Goal: Use online tool/utility: Utilize a website feature to perform a specific function

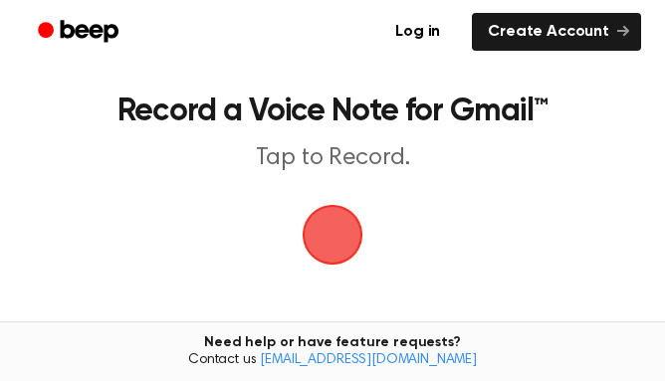
click at [338, 238] on span "button" at bounding box center [332, 235] width 72 height 72
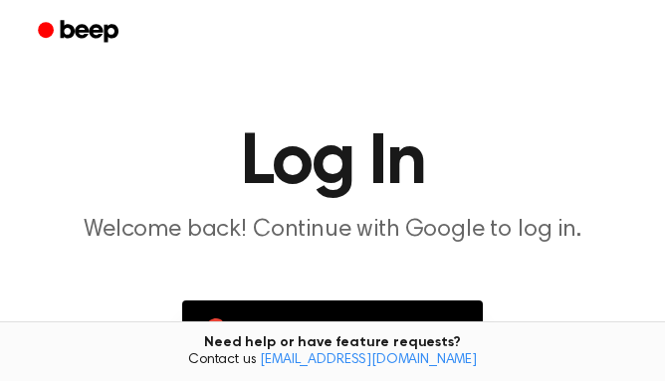
scroll to position [97, 0]
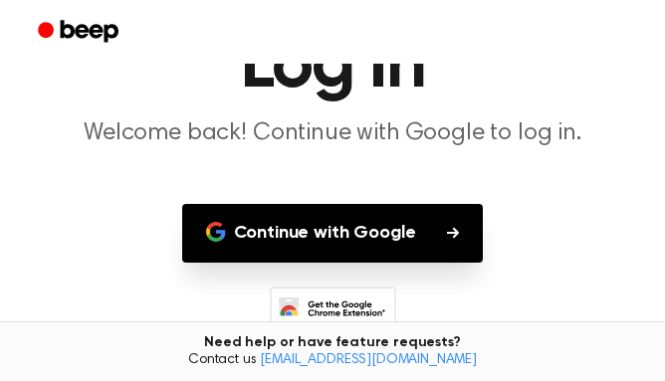
click at [349, 230] on button "Continue with Google" at bounding box center [332, 233] width 301 height 59
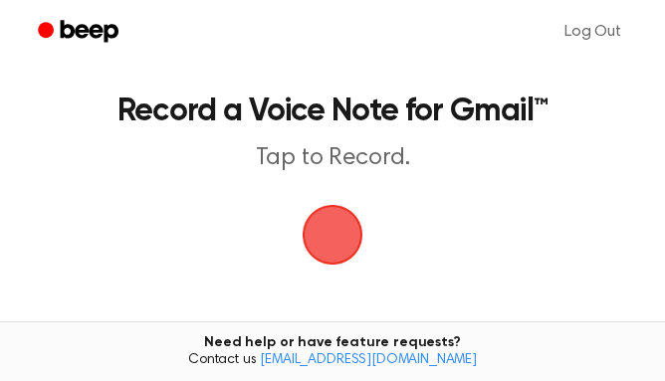
click at [328, 231] on span "button" at bounding box center [332, 234] width 77 height 77
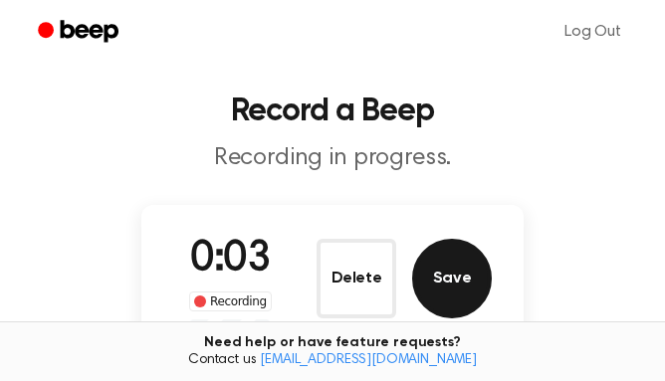
click at [465, 282] on button "Save" at bounding box center [452, 279] width 80 height 80
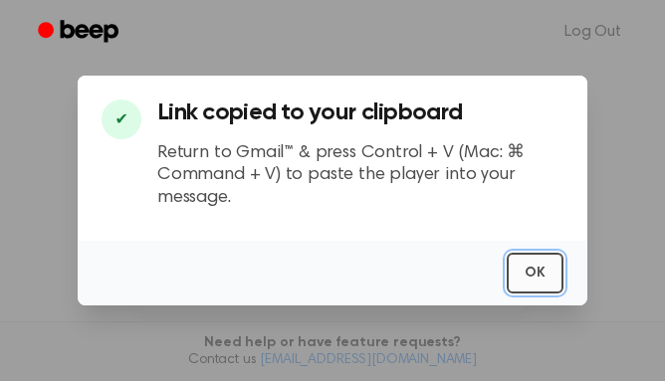
click at [544, 270] on button "OK" at bounding box center [534, 273] width 57 height 41
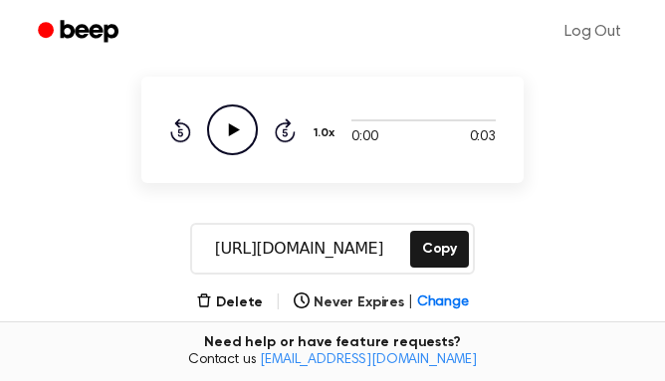
scroll to position [135, 0]
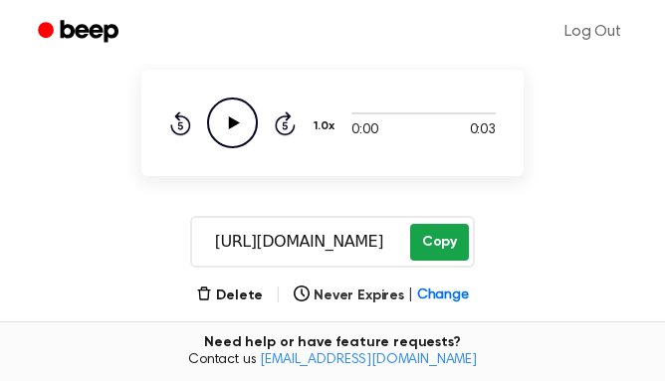
click at [429, 238] on button "Copy" at bounding box center [439, 242] width 59 height 37
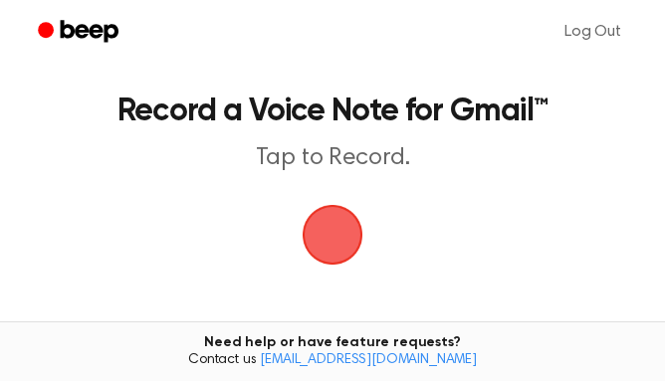
click at [338, 239] on span "button" at bounding box center [332, 235] width 56 height 56
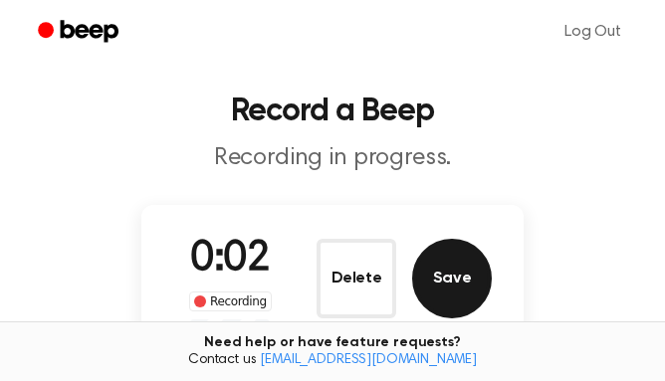
click at [467, 286] on button "Save" at bounding box center [452, 279] width 80 height 80
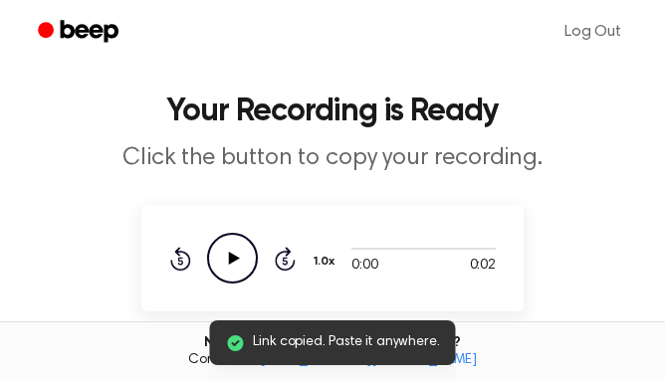
click at [233, 259] on icon at bounding box center [234, 258] width 11 height 13
